Goal: Navigation & Orientation: Find specific page/section

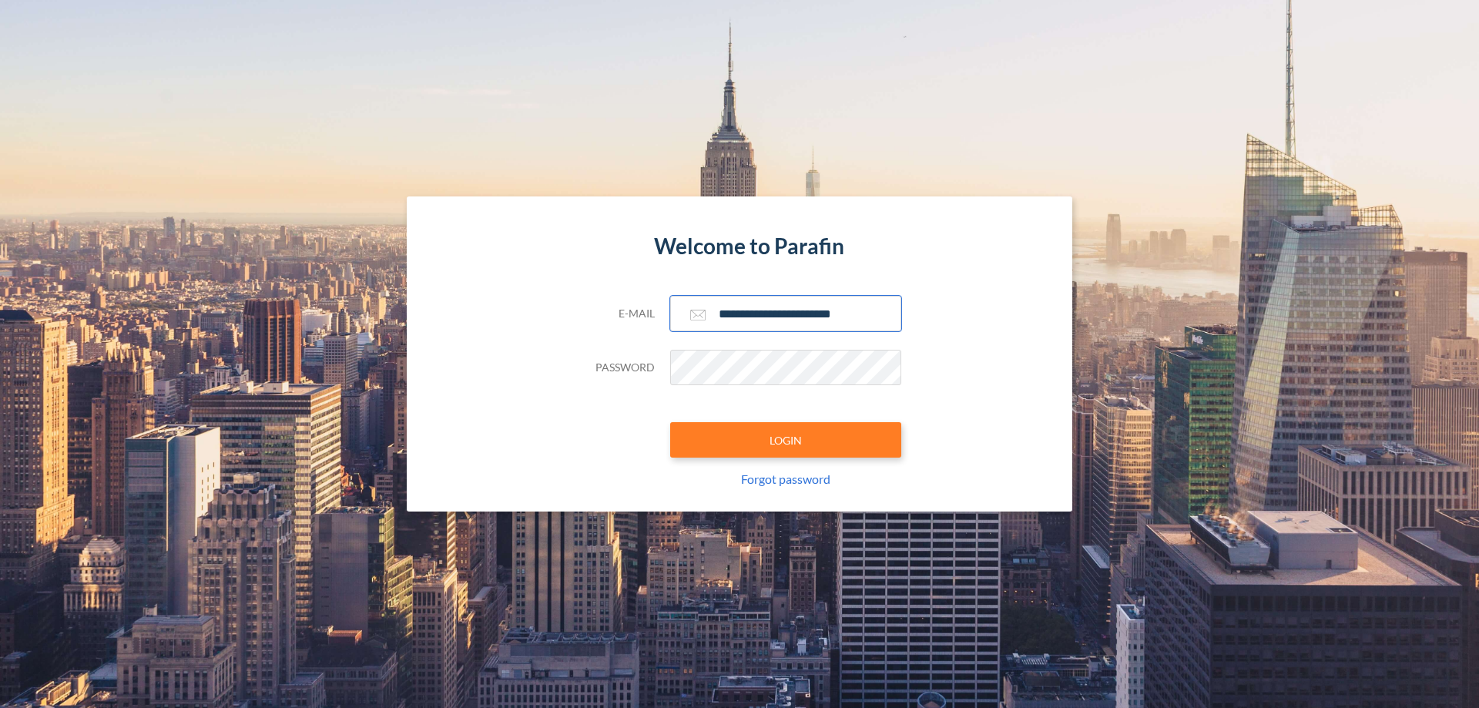
type input "**********"
click at [786, 440] on button "LOGIN" at bounding box center [785, 439] width 231 height 35
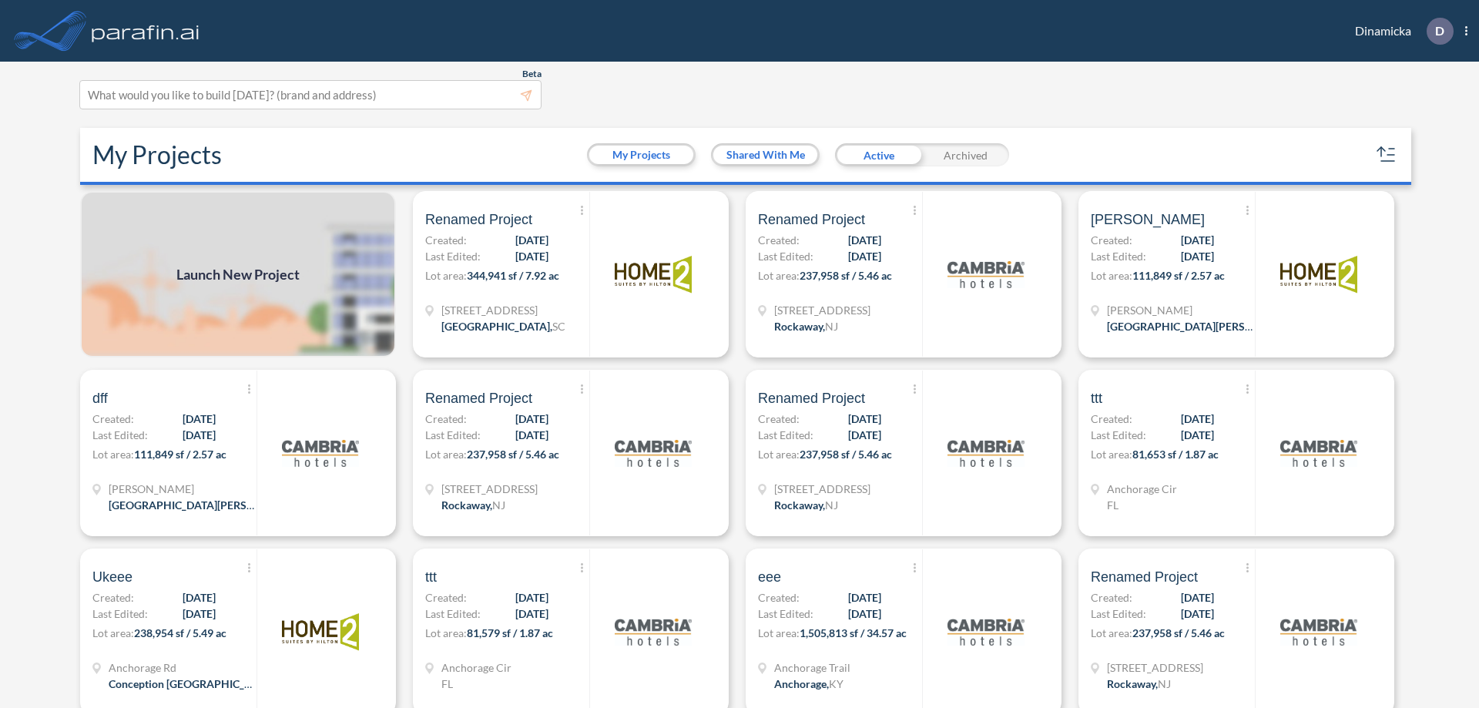
scroll to position [4, 0]
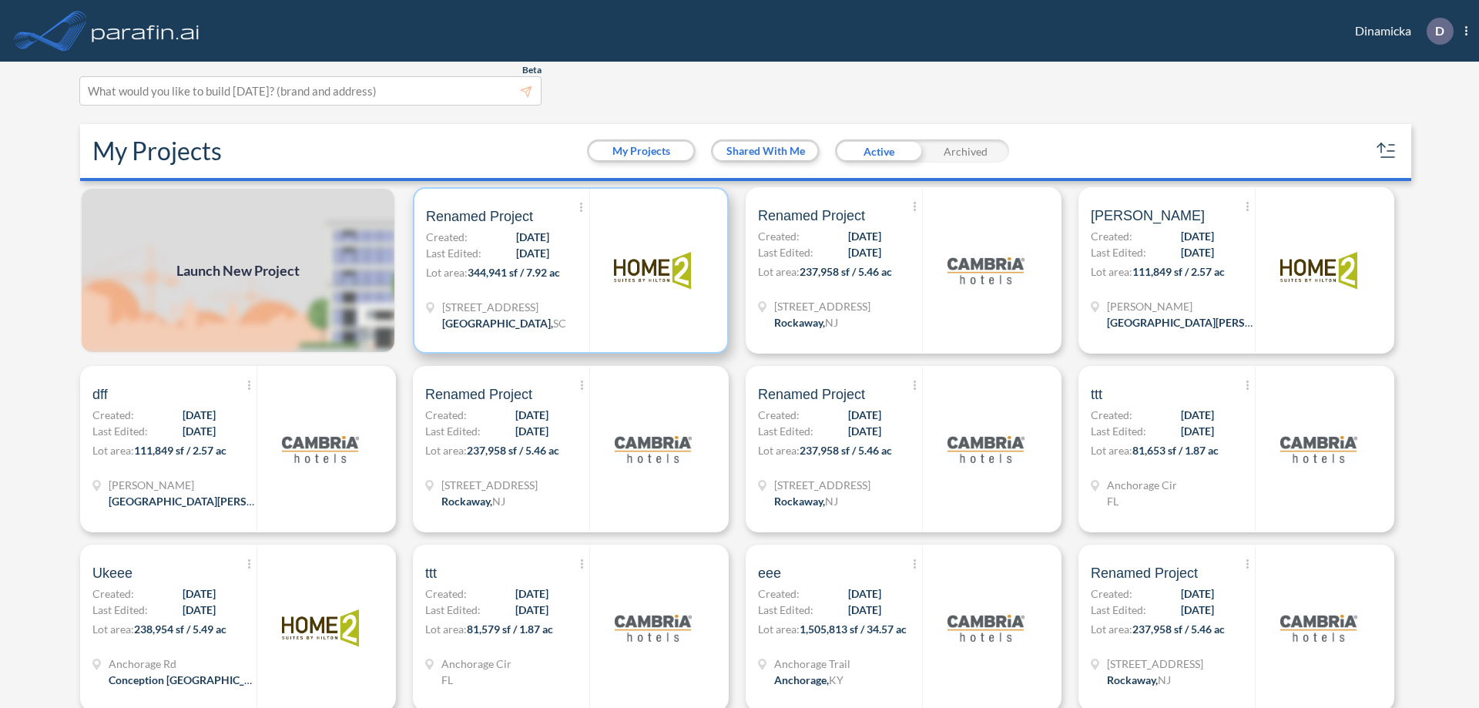
click at [568, 270] on p "Lot area: 344,941 sf / 7.92 ac" at bounding box center [507, 275] width 163 height 22
